Goal: Use online tool/utility

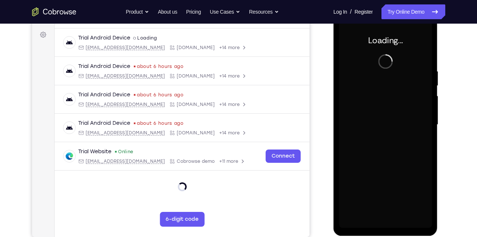
scroll to position [106, 0]
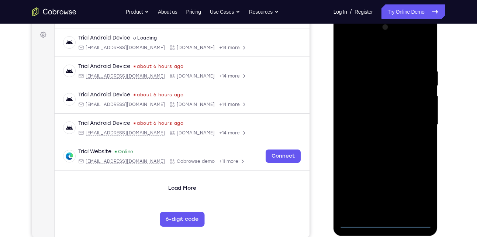
click at [388, 223] on div at bounding box center [385, 124] width 93 height 207
click at [420, 194] on div at bounding box center [385, 124] width 93 height 207
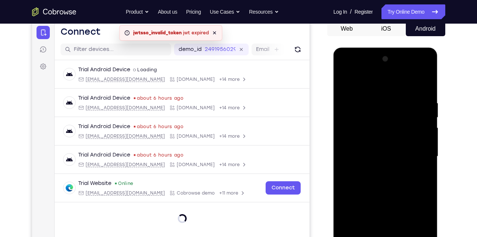
scroll to position [73, 0]
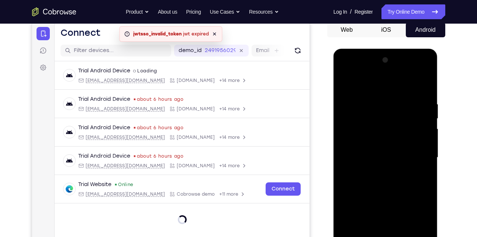
click at [386, 89] on div at bounding box center [385, 157] width 93 height 207
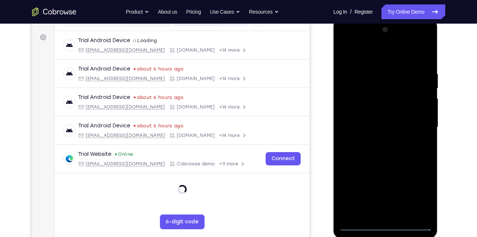
click at [415, 124] on div at bounding box center [385, 127] width 93 height 207
click at [376, 141] on div at bounding box center [385, 127] width 93 height 207
click at [391, 118] on div at bounding box center [385, 127] width 93 height 207
click at [391, 125] on div at bounding box center [385, 127] width 93 height 207
click at [361, 152] on div at bounding box center [385, 127] width 93 height 207
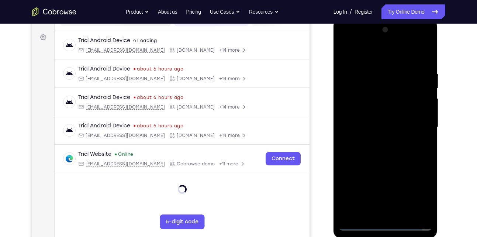
click at [361, 152] on div at bounding box center [385, 127] width 93 height 207
click at [382, 149] on div at bounding box center [385, 127] width 93 height 207
drag, startPoint x: 370, startPoint y: 58, endPoint x: 361, endPoint y: 34, distance: 26.0
click at [361, 34] on div at bounding box center [385, 127] width 93 height 207
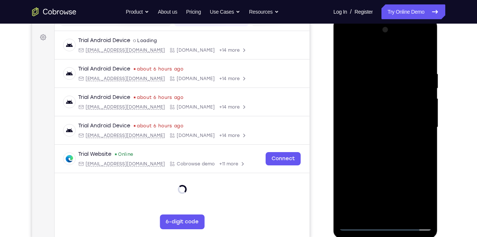
drag, startPoint x: 358, startPoint y: 60, endPoint x: 351, endPoint y: 32, distance: 29.2
click at [351, 32] on div at bounding box center [385, 127] width 93 height 207
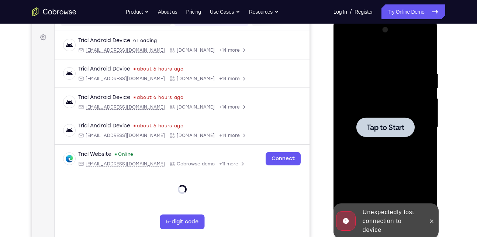
click at [388, 128] on span "Tap to Start" at bounding box center [386, 127] width 38 height 7
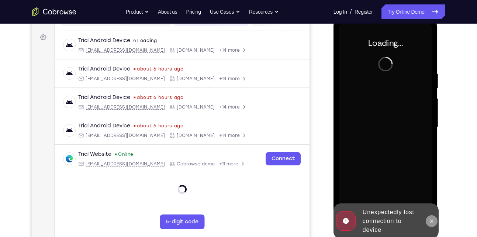
click at [431, 219] on icon at bounding box center [432, 221] width 6 height 6
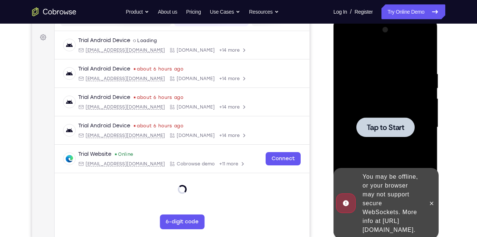
click at [390, 128] on span "Tap to Start" at bounding box center [386, 127] width 38 height 7
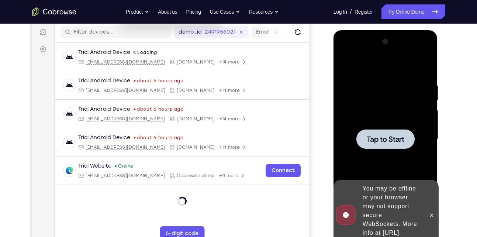
scroll to position [91, 0]
click at [401, 136] on span "Tap to Start" at bounding box center [386, 139] width 38 height 7
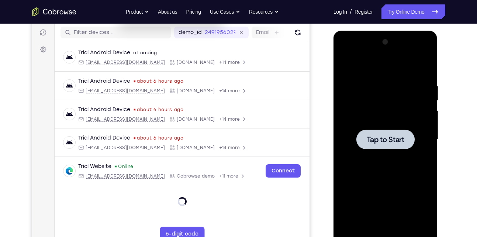
click at [374, 143] on span "Tap to Start" at bounding box center [386, 139] width 38 height 7
click at [399, 167] on div at bounding box center [385, 139] width 93 height 207
click at [405, 128] on div at bounding box center [385, 139] width 93 height 207
drag, startPoint x: 389, startPoint y: 14, endPoint x: 373, endPoint y: 6, distance: 17.7
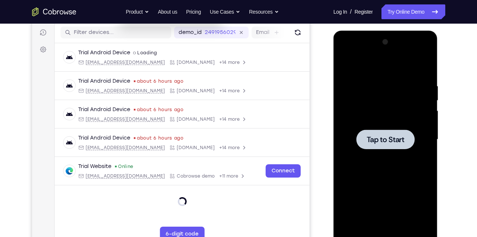
click at [389, 14] on link "Try Online Demo" at bounding box center [412, 11] width 63 height 15
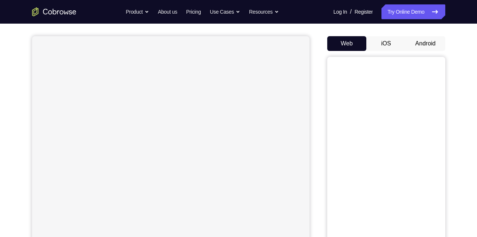
scroll to position [45, 0]
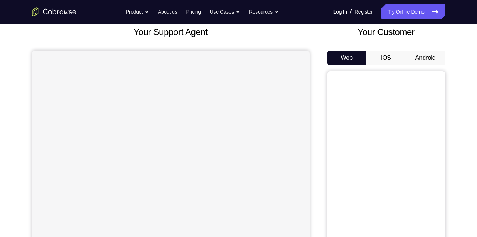
click at [427, 59] on button "Android" at bounding box center [425, 58] width 39 height 15
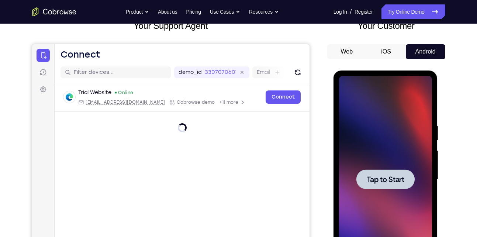
scroll to position [0, 0]
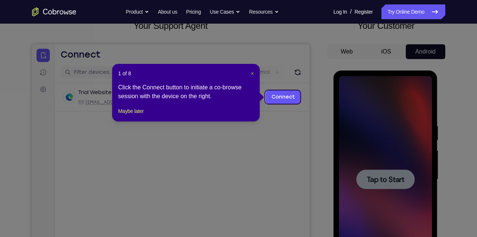
click at [253, 74] on span "×" at bounding box center [252, 73] width 3 height 6
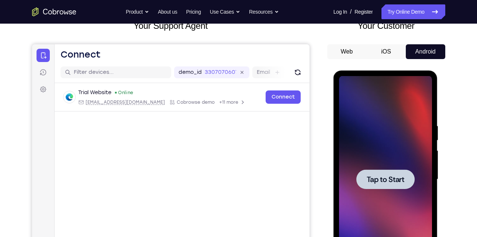
click at [390, 171] on div at bounding box center [385, 179] width 58 height 20
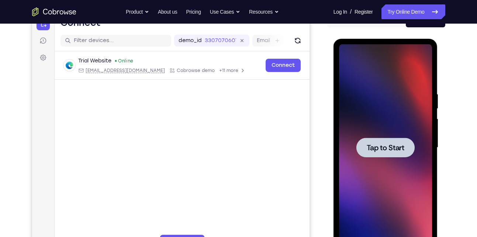
scroll to position [84, 0]
click at [390, 171] on div at bounding box center [385, 147] width 93 height 207
click at [367, 111] on div at bounding box center [385, 147] width 93 height 207
click at [378, 147] on span "Tap to Start" at bounding box center [386, 146] width 38 height 7
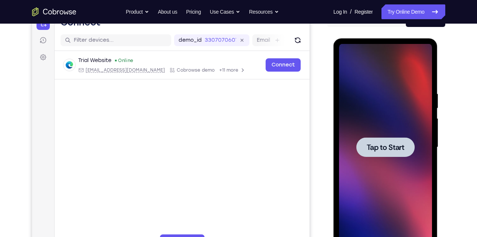
click at [378, 147] on span "Tap to Start" at bounding box center [386, 146] width 38 height 7
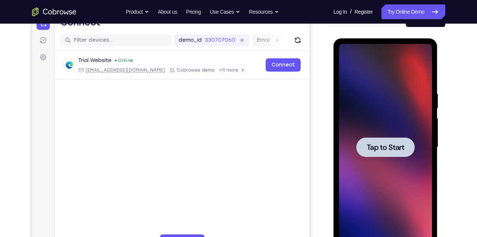
click at [378, 147] on span "Tap to Start" at bounding box center [386, 146] width 38 height 7
click at [382, 130] on div at bounding box center [385, 147] width 93 height 207
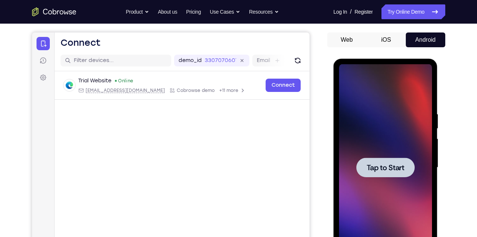
scroll to position [62, 0]
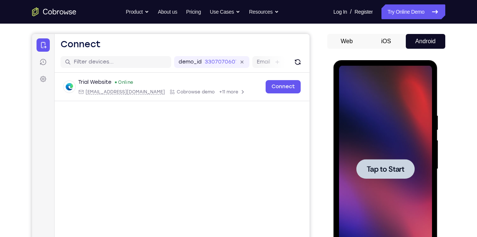
click at [440, 42] on button "Android" at bounding box center [425, 41] width 39 height 15
click at [374, 39] on button "iOS" at bounding box center [385, 41] width 39 height 15
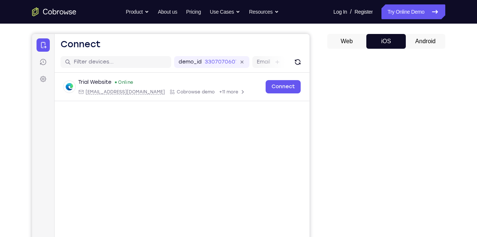
click at [355, 41] on button "Web" at bounding box center [346, 41] width 39 height 15
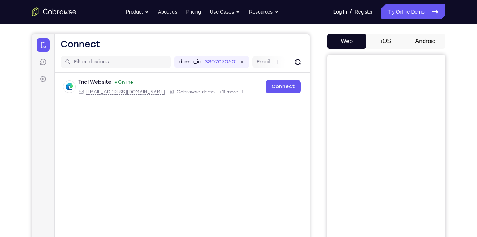
scroll to position [0, 0]
click at [413, 36] on button "Android" at bounding box center [425, 41] width 39 height 15
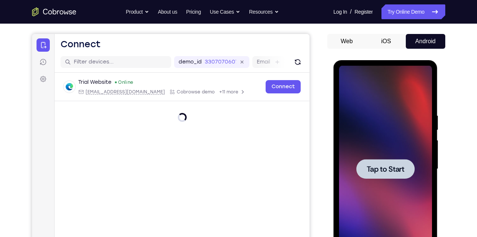
click at [373, 156] on div at bounding box center [385, 169] width 93 height 207
drag, startPoint x: 39, startPoint y: 96, endPoint x: 314, endPoint y: 134, distance: 277.4
click at [314, 134] on div "Your Support Agent Your Customer Web iOS Android" at bounding box center [238, 145] width 413 height 273
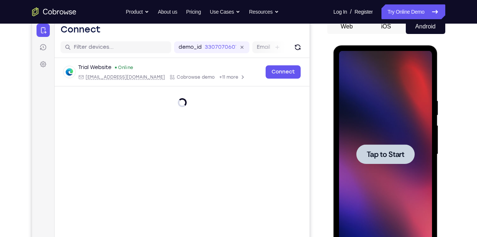
scroll to position [77, 0]
click at [381, 161] on div at bounding box center [385, 154] width 58 height 20
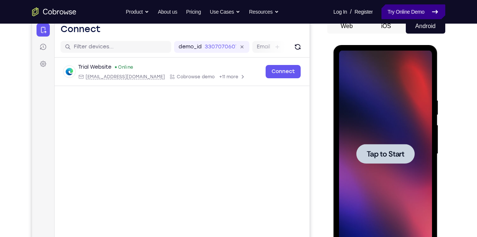
click at [408, 5] on link "Try Online Demo" at bounding box center [412, 11] width 63 height 15
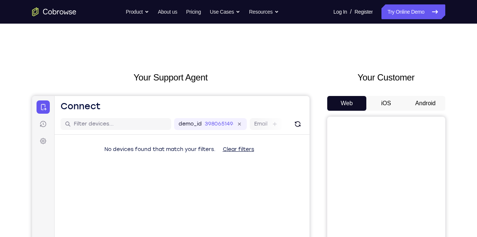
click at [429, 101] on button "Android" at bounding box center [425, 103] width 39 height 15
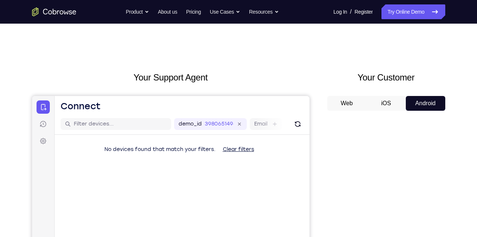
scroll to position [50, 0]
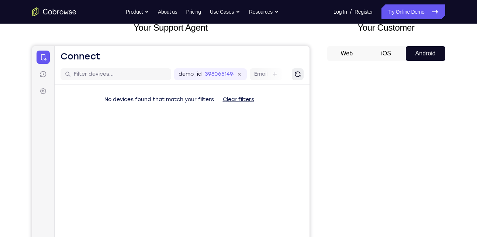
click at [296, 75] on icon "Refresh" at bounding box center [297, 73] width 7 height 7
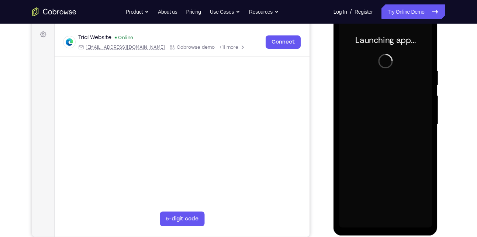
scroll to position [107, 0]
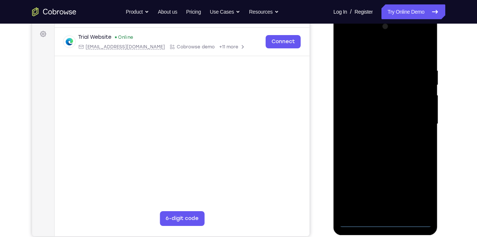
click at [387, 224] on div at bounding box center [385, 124] width 93 height 207
click at [419, 190] on div at bounding box center [385, 124] width 93 height 207
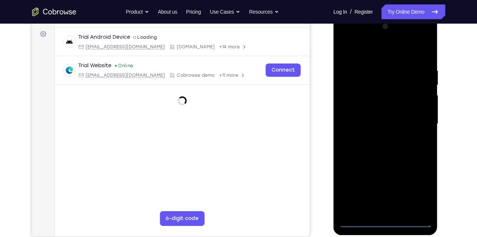
click at [417, 193] on div at bounding box center [385, 124] width 93 height 207
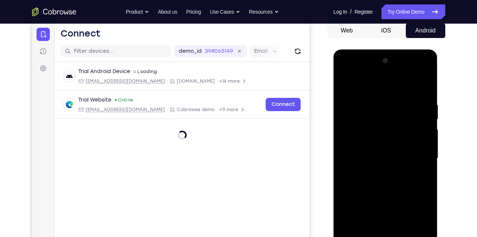
scroll to position [72, 0]
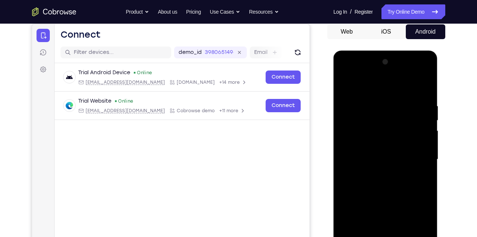
click at [402, 90] on div at bounding box center [385, 159] width 93 height 207
click at [420, 159] on div at bounding box center [385, 159] width 93 height 207
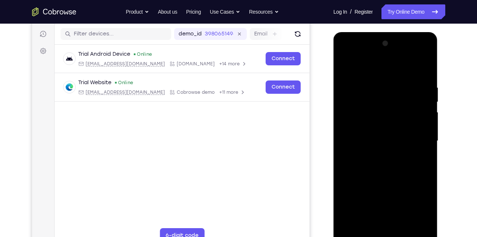
click at [397, 229] on div at bounding box center [385, 141] width 93 height 207
click at [395, 228] on div at bounding box center [385, 141] width 93 height 207
click at [344, 66] on div at bounding box center [385, 141] width 93 height 207
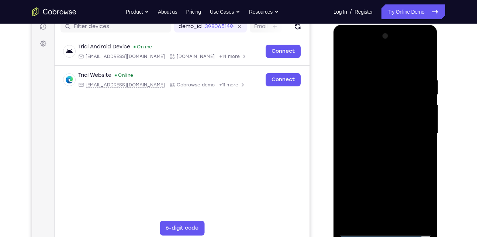
scroll to position [98, 0]
click at [389, 125] on div at bounding box center [385, 133] width 93 height 207
click at [391, 134] on div at bounding box center [385, 133] width 93 height 207
click at [375, 159] on div at bounding box center [385, 133] width 93 height 207
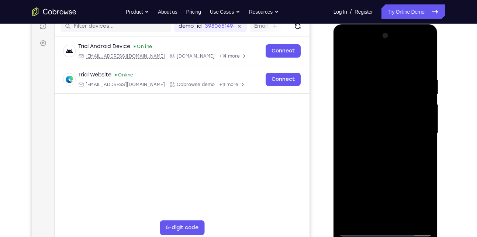
drag, startPoint x: 387, startPoint y: 69, endPoint x: 387, endPoint y: 52, distance: 16.6
click at [387, 52] on div at bounding box center [385, 133] width 93 height 207
drag, startPoint x: 387, startPoint y: 71, endPoint x: 385, endPoint y: 106, distance: 35.1
click at [385, 106] on div at bounding box center [385, 133] width 93 height 207
click at [399, 164] on div at bounding box center [385, 133] width 93 height 207
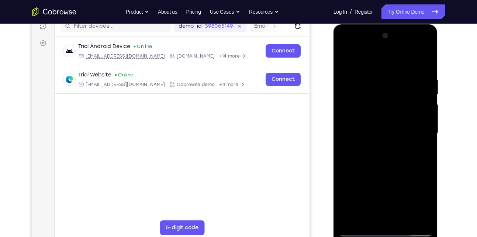
click at [400, 221] on div at bounding box center [385, 133] width 93 height 207
click at [387, 172] on div at bounding box center [385, 133] width 93 height 207
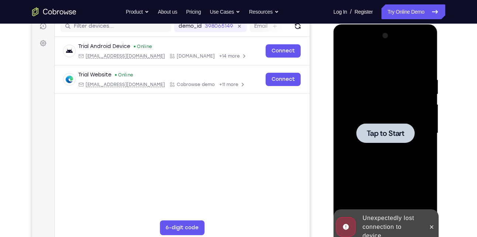
click at [387, 172] on div at bounding box center [385, 133] width 93 height 207
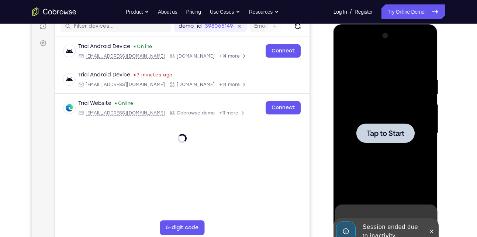
click at [384, 186] on div at bounding box center [385, 133] width 93 height 207
